Goal: Task Accomplishment & Management: Manage account settings

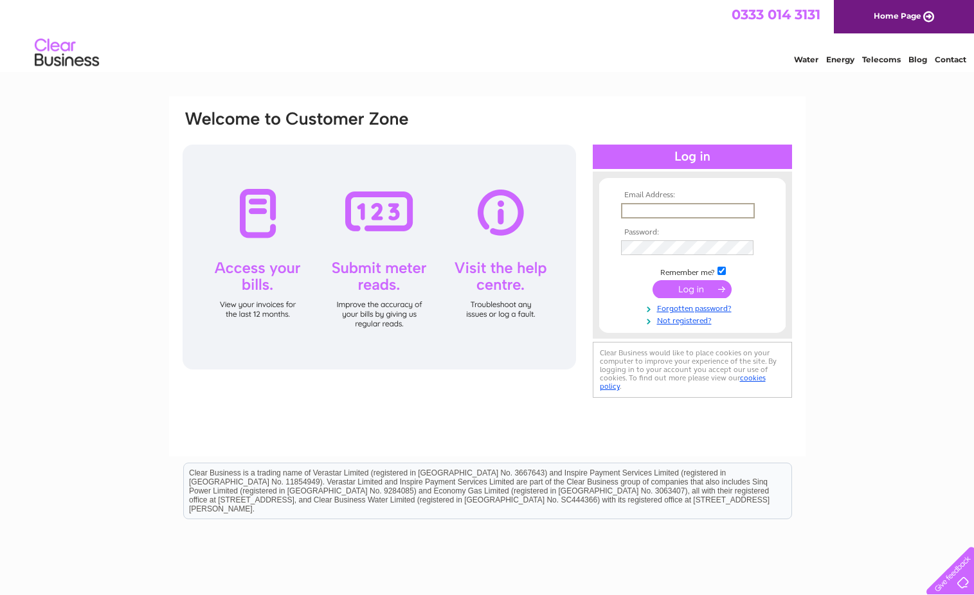
type input "repairs@sarcltd.com"
click at [800, 219] on div "Email Address: repairs@sarcltd.com Password:" at bounding box center [487, 276] width 637 height 360
click at [694, 295] on input "submit" at bounding box center [692, 288] width 79 height 18
click at [686, 310] on link "Forgotten password?" at bounding box center [694, 308] width 146 height 12
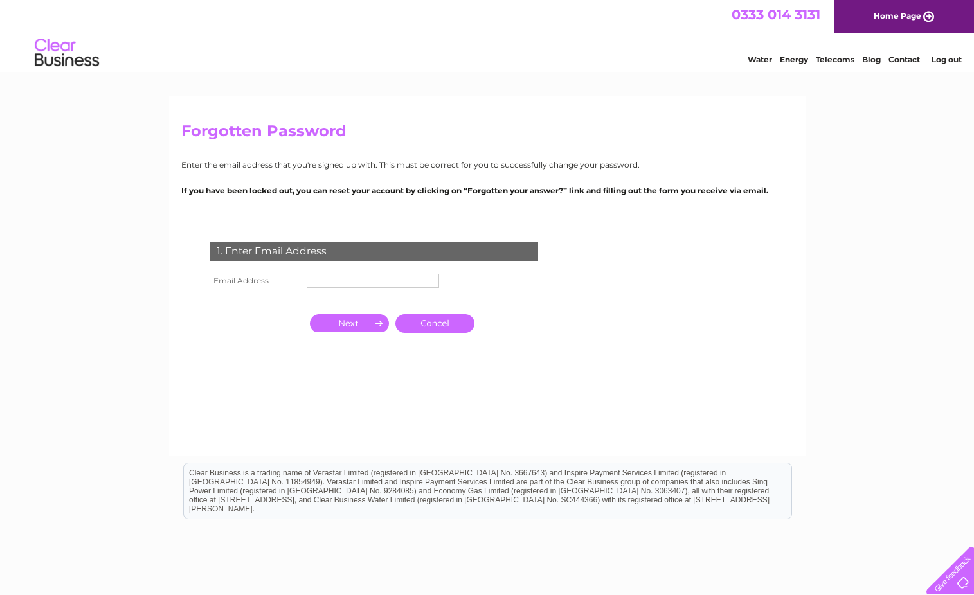
click at [348, 282] on input "text" at bounding box center [373, 281] width 132 height 14
type input "repairs@sarcltd.com"
click at [356, 327] on input "button" at bounding box center [349, 324] width 79 height 18
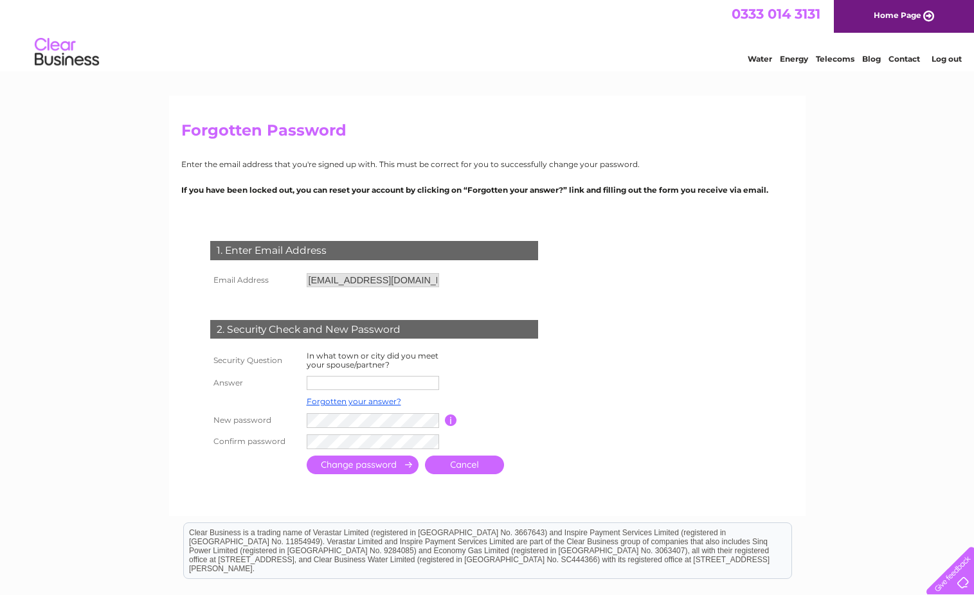
click at [329, 383] on input "text" at bounding box center [373, 383] width 132 height 14
click at [372, 405] on link "Forgotten your answer?" at bounding box center [354, 403] width 95 height 10
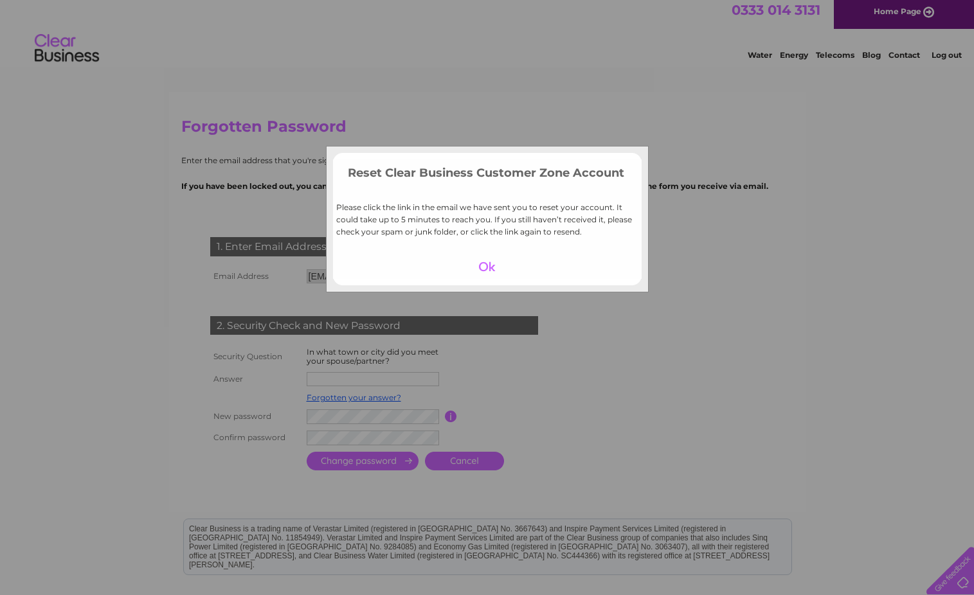
scroll to position [5, 0]
click at [490, 263] on div at bounding box center [487, 267] width 79 height 18
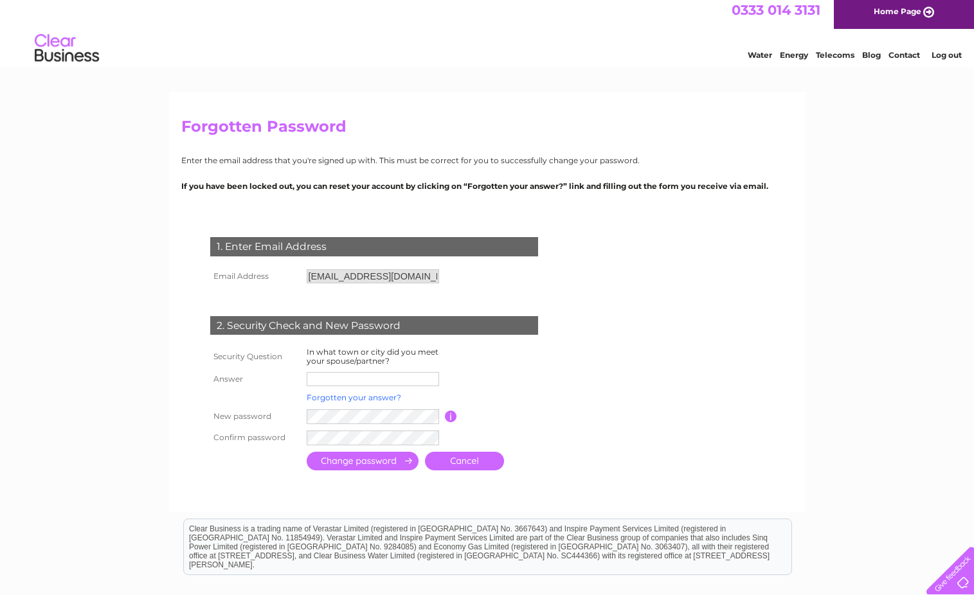
click at [365, 399] on link "Forgotten your answer?" at bounding box center [354, 398] width 95 height 10
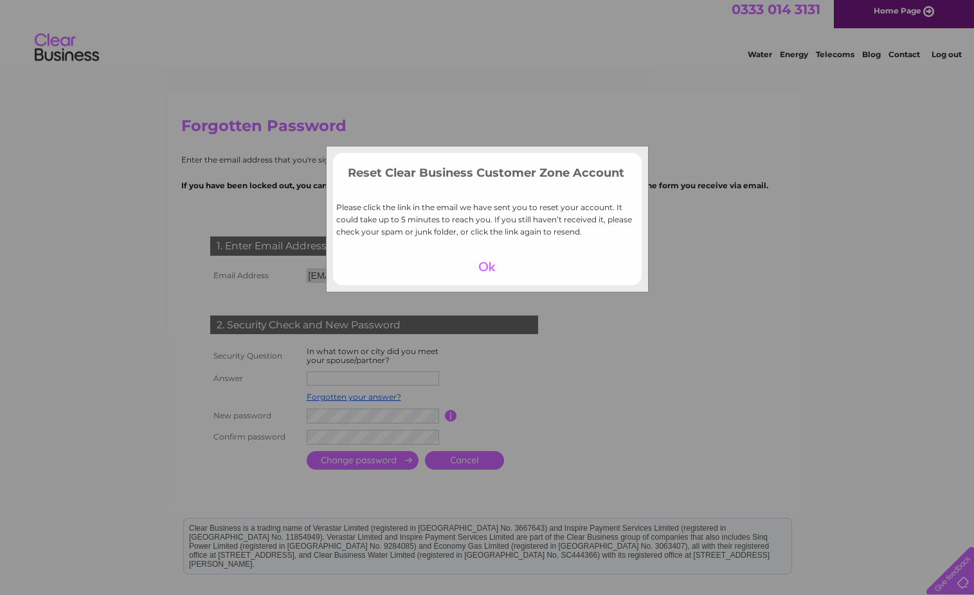
click at [485, 269] on div at bounding box center [487, 267] width 79 height 18
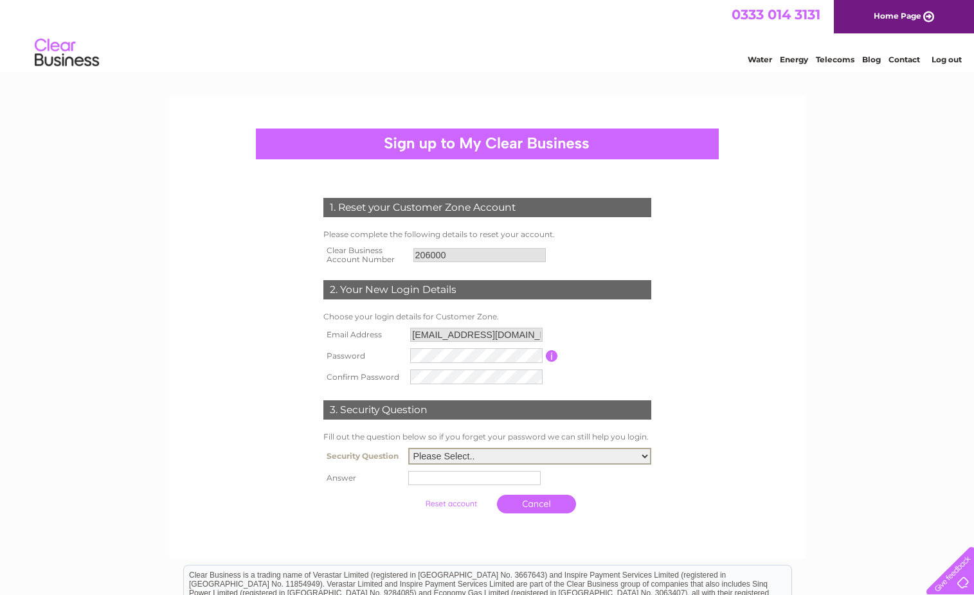
select select "1"
click at [412, 485] on input "text" at bounding box center [474, 478] width 132 height 14
type input "Winsford"
click at [485, 489] on td "Winsford" at bounding box center [530, 478] width 248 height 22
click at [430, 512] on input "submit" at bounding box center [452, 503] width 79 height 18
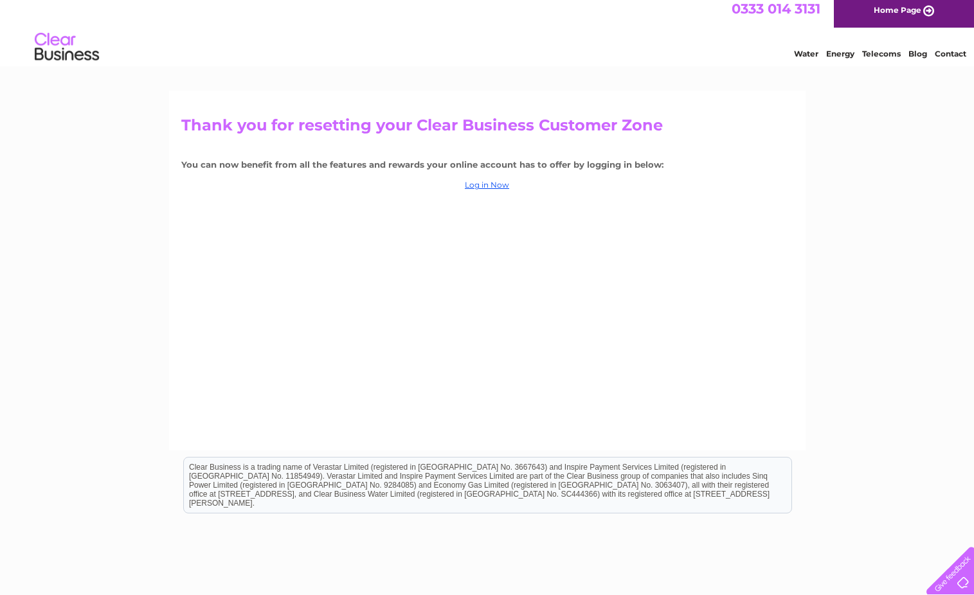
click at [495, 187] on div "Thank you for resetting your Clear Business Customer Zone You can now benefit f…" at bounding box center [487, 271] width 637 height 360
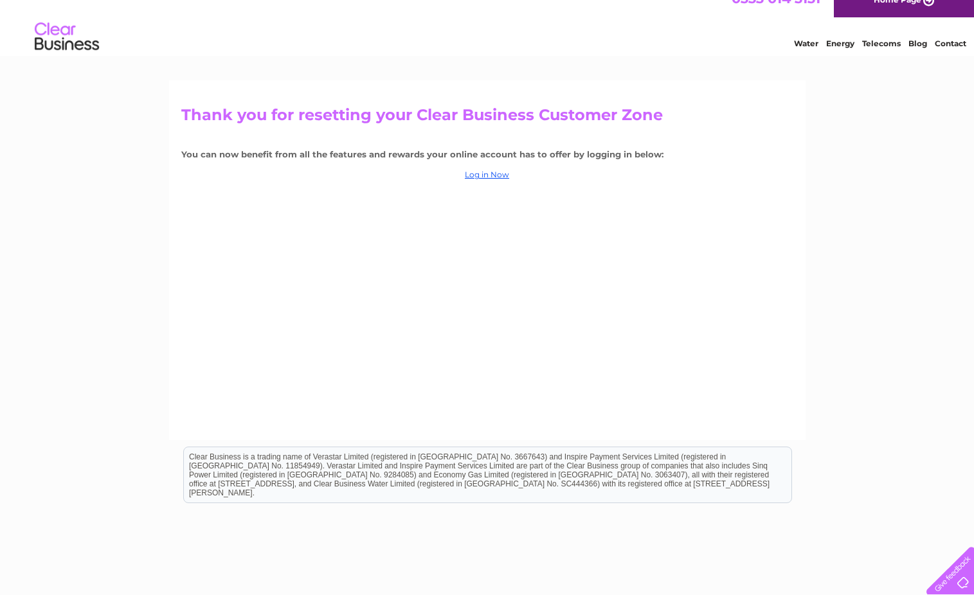
scroll to position [18, 0]
click at [493, 180] on div "Thank you for resetting your Clear Business Customer Zone You can now benefit f…" at bounding box center [487, 258] width 637 height 360
click at [501, 171] on link "Log in Now" at bounding box center [487, 173] width 44 height 10
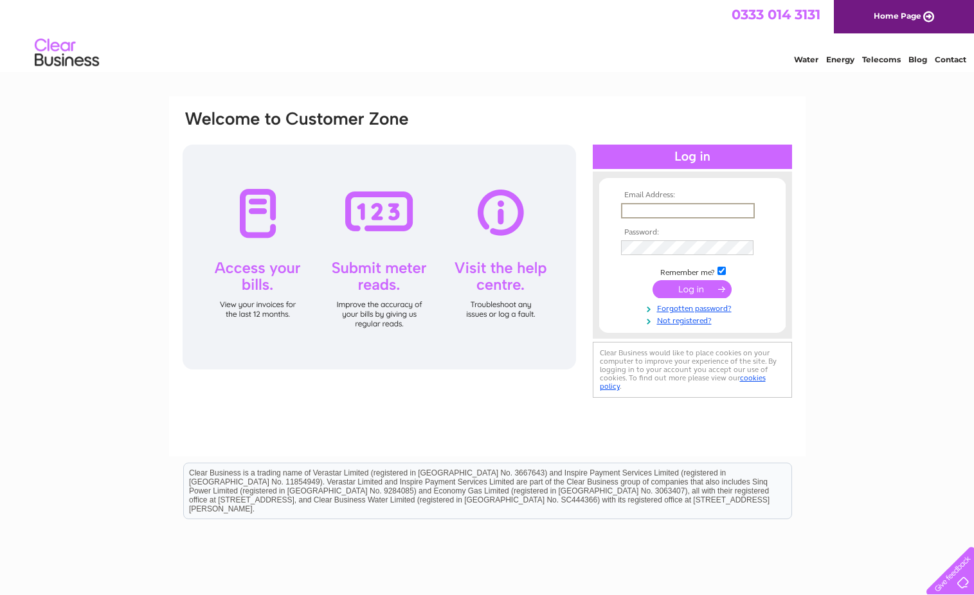
type input "[EMAIL_ADDRESS][DOMAIN_NAME]"
click at [694, 291] on input "submit" at bounding box center [692, 289] width 79 height 18
click at [693, 290] on input "submit" at bounding box center [692, 288] width 79 height 18
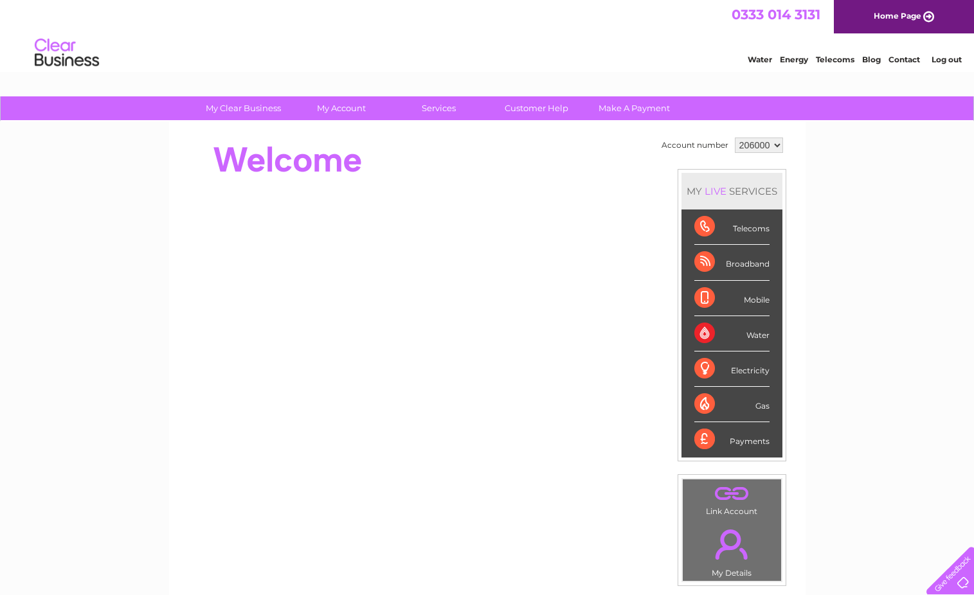
click at [753, 228] on div "Telecoms" at bounding box center [731, 227] width 75 height 35
click at [714, 226] on div "Telecoms" at bounding box center [731, 227] width 75 height 35
click at [831, 59] on link "Telecoms" at bounding box center [835, 60] width 39 height 10
